Goal: Information Seeking & Learning: Learn about a topic

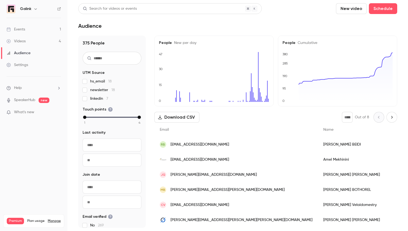
click at [37, 27] on link "Events 1" at bounding box center [33, 29] width 67 height 12
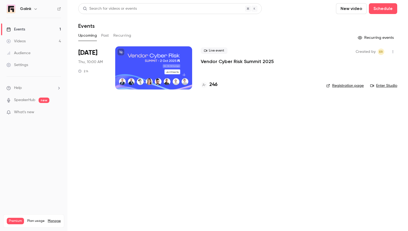
click at [213, 58] on div "Live event Vendor Cyber Risk Summit 2025" at bounding box center [259, 55] width 117 height 17
click at [210, 63] on p "Vendor Cyber Risk Summit 2025" at bounding box center [237, 61] width 73 height 6
